Goal: Task Accomplishment & Management: Manage account settings

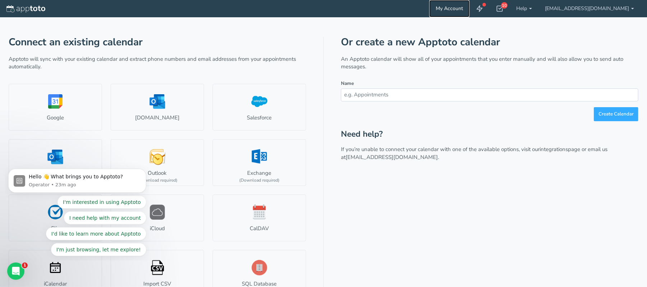
click at [470, 6] on link "My Account" at bounding box center [450, 8] width 40 height 17
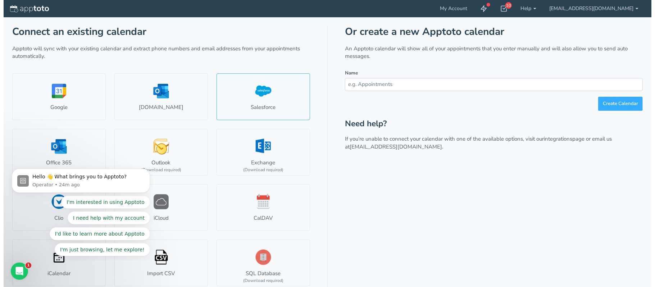
scroll to position [13, 0]
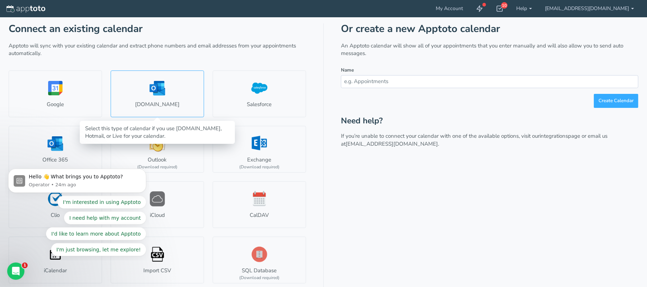
click at [130, 102] on link "[DOMAIN_NAME]" at bounding box center [157, 93] width 93 height 47
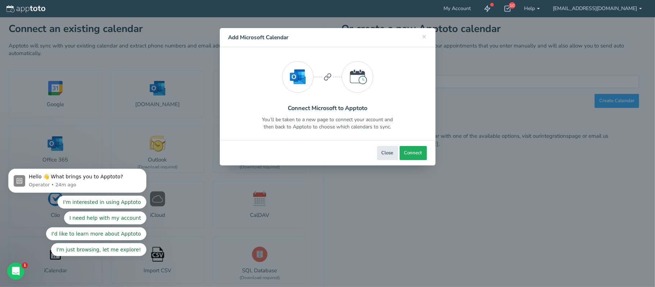
click at [420, 148] on button "Connect" at bounding box center [412, 153] width 27 height 14
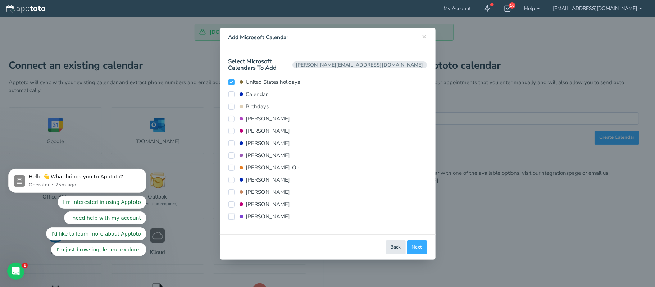
click at [229, 213] on input "[PERSON_NAME]" at bounding box center [231, 216] width 6 height 6
checkbox input "true"
drag, startPoint x: 232, startPoint y: 198, endPoint x: 230, endPoint y: 194, distance: 4.0
click at [232, 201] on input "[PERSON_NAME]" at bounding box center [231, 204] width 6 height 6
checkbox input "true"
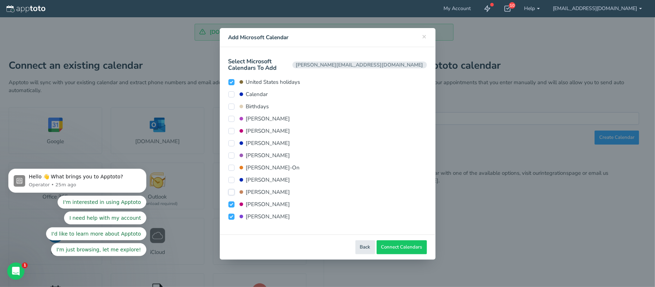
click at [230, 189] on input "[PERSON_NAME]" at bounding box center [231, 192] width 6 height 6
checkbox input "true"
click at [231, 177] on input "[PERSON_NAME]" at bounding box center [231, 180] width 6 height 6
checkbox input "true"
click at [231, 165] on input "[PERSON_NAME]-On" at bounding box center [231, 168] width 6 height 6
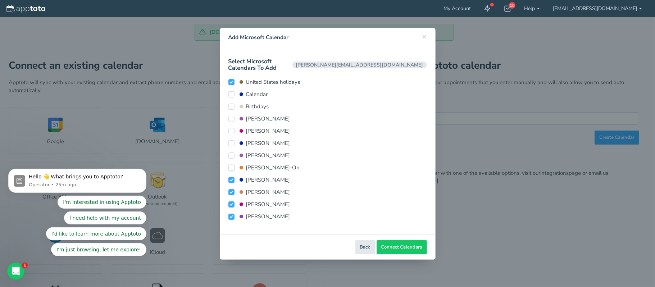
checkbox input "true"
click at [232, 152] on input "[PERSON_NAME]" at bounding box center [231, 155] width 6 height 6
checkbox input "true"
click at [231, 140] on input "[PERSON_NAME]" at bounding box center [231, 143] width 6 height 6
checkbox input "true"
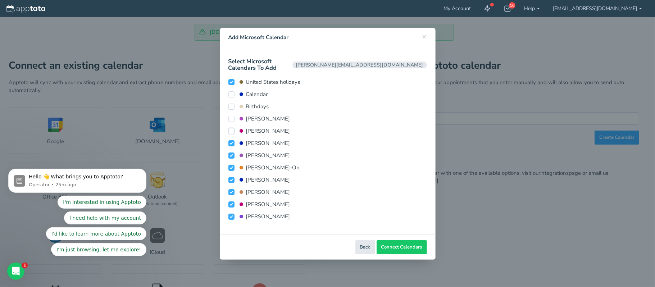
click at [233, 128] on input "[PERSON_NAME]" at bounding box center [231, 131] width 6 height 6
checkbox input "true"
click at [230, 116] on input "[PERSON_NAME]" at bounding box center [231, 119] width 6 height 6
checkbox input "true"
click at [231, 91] on input "Calendar" at bounding box center [231, 94] width 6 height 6
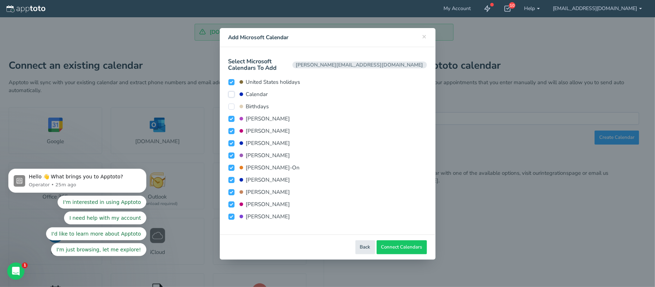
checkbox input "true"
click at [401, 244] on span "Connect Calendars" at bounding box center [401, 247] width 41 height 7
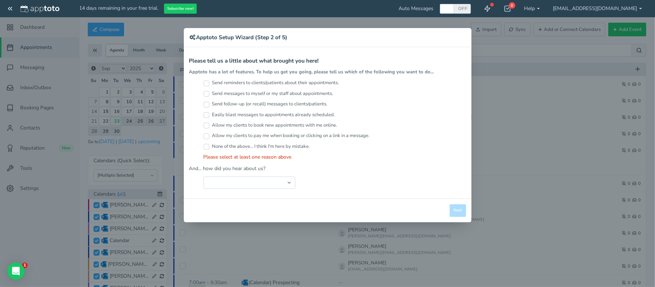
click at [10, 10] on div "× Apptoto Setup Wizard (Step 2 of 5) Apptoto Terms & Conditions Let's first get…" at bounding box center [327, 143] width 655 height 287
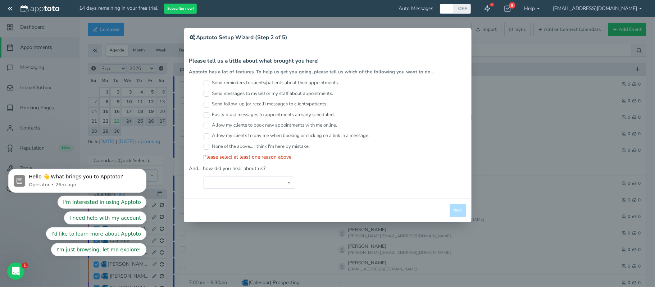
click at [10, 10] on div "× Apptoto Setup Wizard (Step 2 of 5) Apptoto Terms & Conditions Let's first get…" at bounding box center [327, 143] width 655 height 287
click at [10, 9] on div "× Apptoto Setup Wizard (Step 2 of 5) Apptoto Terms & Conditions Let's first get…" at bounding box center [327, 143] width 655 height 287
click at [124, 212] on button "I need help with my account" at bounding box center [105, 217] width 82 height 13
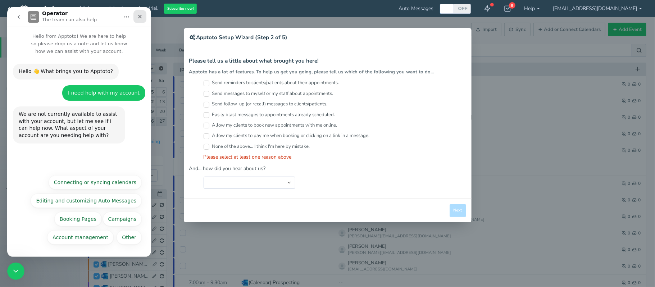
click at [138, 17] on icon "Close" at bounding box center [140, 17] width 6 height 6
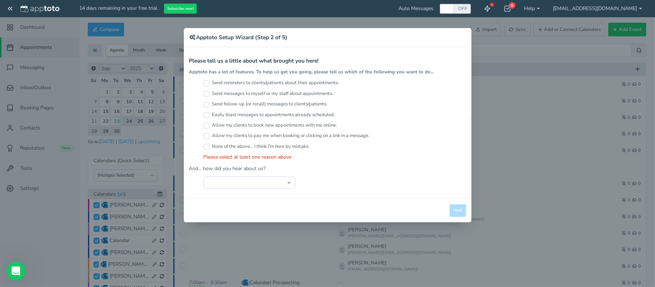
click at [14, 266] on icon "Open Intercom Messenger" at bounding box center [15, 270] width 12 height 12
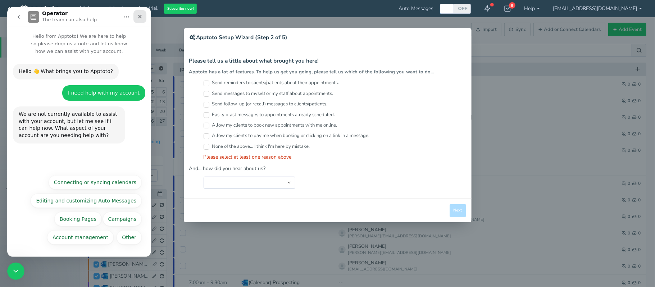
click at [143, 16] on div "Close" at bounding box center [139, 16] width 13 height 13
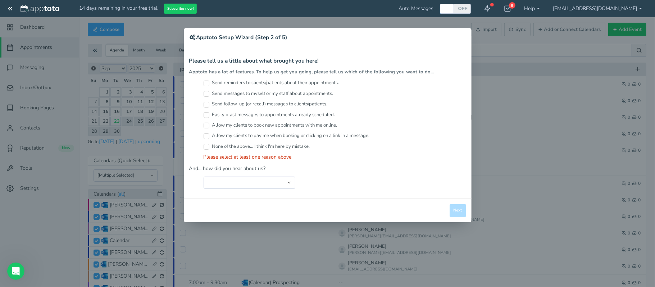
click at [541, 7] on div "× Apptoto Setup Wizard (Step 2 of 5) Apptoto Terms & Conditions Let's first get…" at bounding box center [327, 143] width 655 height 287
click at [456, 221] on div "Close Logout Cancel Back Saving! Save Done Next Agree & Continue" at bounding box center [328, 210] width 288 height 24
click at [608, 45] on div "× Apptoto Setup Wizard (Step 2 of 5) Apptoto Terms & Conditions Let's first get…" at bounding box center [327, 143] width 655 height 287
click at [608, 4] on div "× Apptoto Setup Wizard (Step 2 of 5) Apptoto Terms & Conditions Let's first get…" at bounding box center [327, 143] width 655 height 287
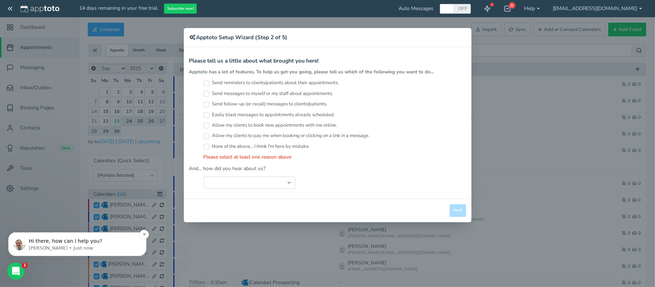
click at [61, 242] on p "Hi there, how can I help you?" at bounding box center [83, 240] width 109 height 7
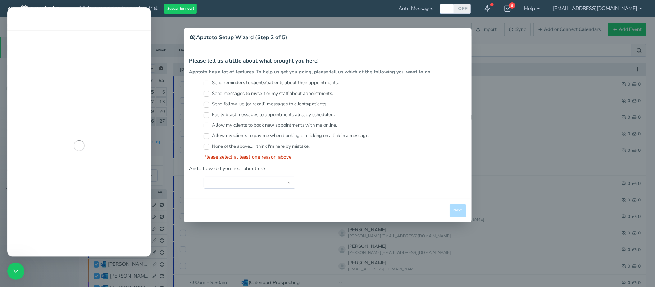
scroll to position [1, 0]
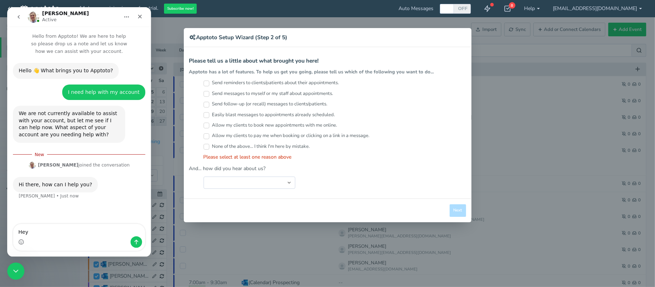
type textarea "Hey"
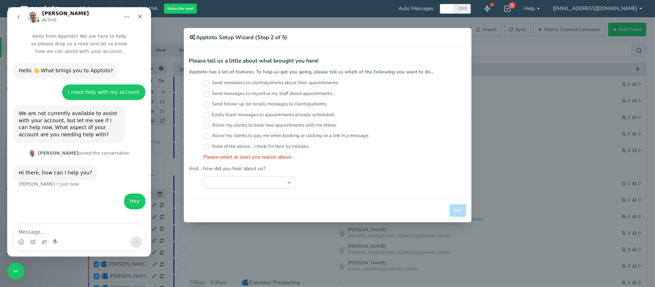
click at [80, 239] on div "Intercom messenger" at bounding box center [79, 242] width 132 height 12
click at [52, 231] on textarea "Message…" at bounding box center [79, 230] width 132 height 12
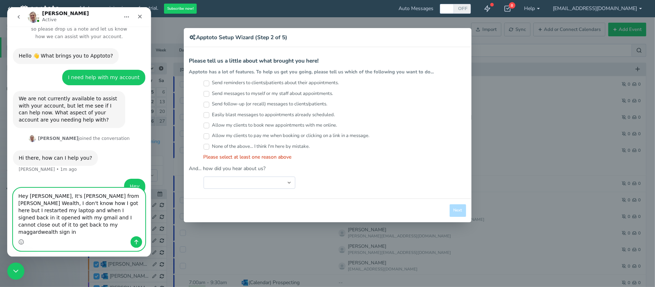
scroll to position [22, 0]
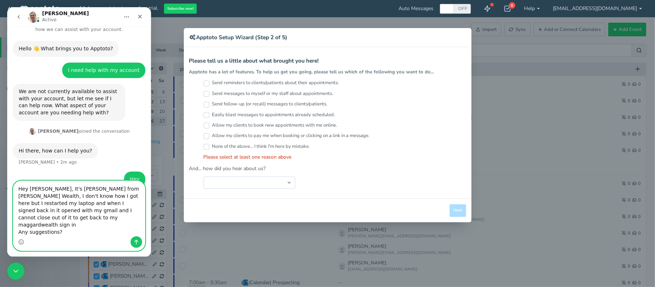
type textarea "Hey Michael, It's Lori from Maggard Wealth, I don't know how I got here but I r…"
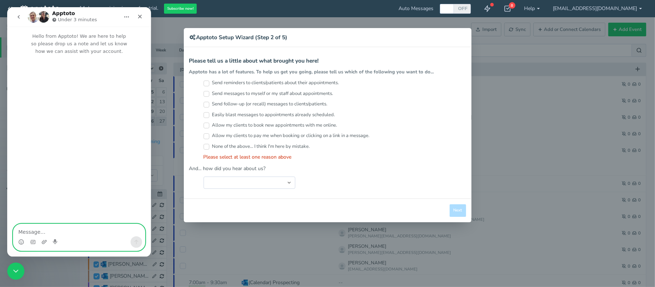
scroll to position [0, 0]
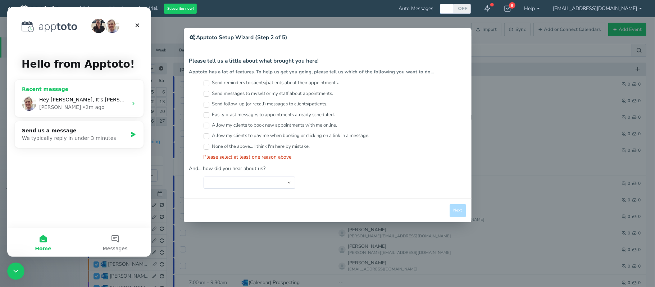
click at [130, 106] on icon "Intercom messenger" at bounding box center [133, 104] width 6 height 6
click at [114, 242] on button "Messages" at bounding box center [115, 242] width 72 height 29
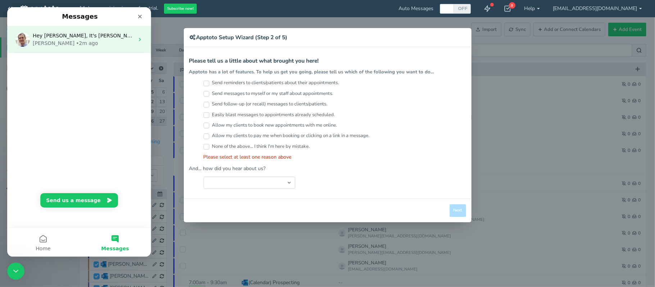
click at [137, 39] on icon "Intercom messenger" at bounding box center [140, 40] width 6 height 6
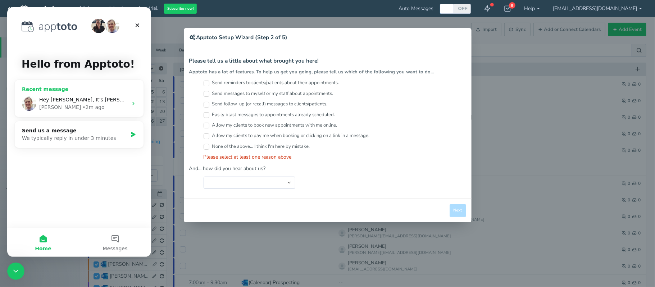
click at [105, 105] on div "Michael • 2m ago" at bounding box center [83, 108] width 88 height 8
click at [130, 135] on icon "Intercom messenger" at bounding box center [133, 135] width 6 height 6
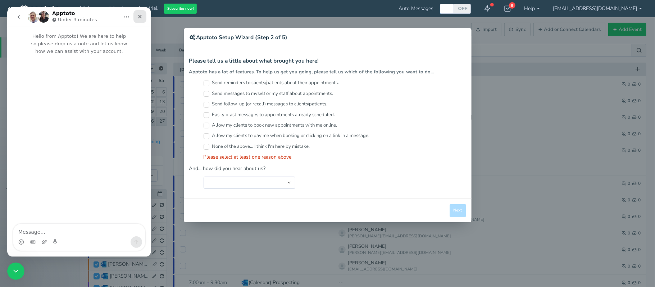
drag, startPoint x: 146, startPoint y: 25, endPoint x: 138, endPoint y: 18, distance: 10.4
click at [138, 18] on icon "Close" at bounding box center [140, 17] width 6 height 6
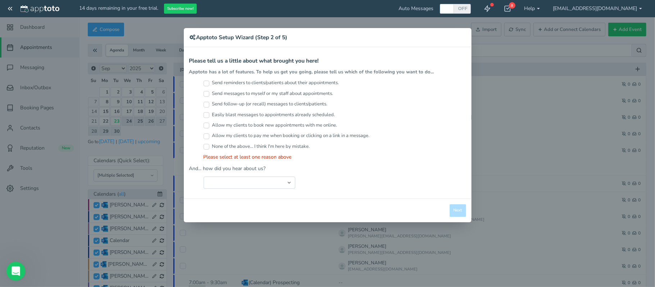
click at [14, 268] on icon "Open Intercom Messenger" at bounding box center [15, 270] width 12 height 12
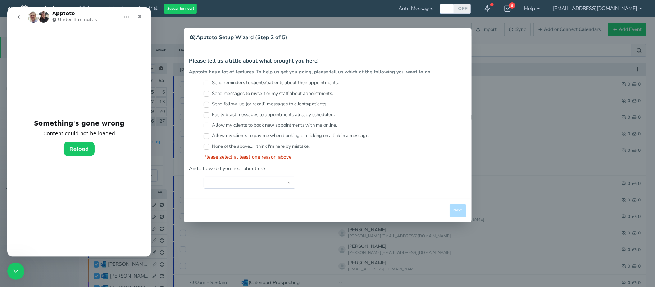
click at [85, 150] on button "Reload" at bounding box center [79, 149] width 31 height 14
click at [80, 147] on button "Reload" at bounding box center [79, 149] width 31 height 14
click at [137, 14] on icon "Close" at bounding box center [140, 17] width 6 height 6
